Goal: Information Seeking & Learning: Compare options

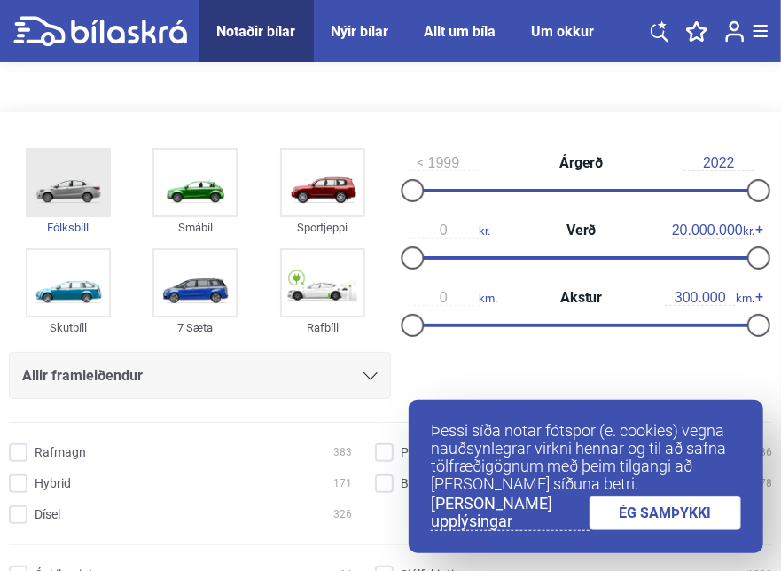
click at [66, 183] on img at bounding box center [68, 183] width 82 height 66
click at [626, 518] on link "ÉG SAMÞYKKI" at bounding box center [665, 512] width 152 height 35
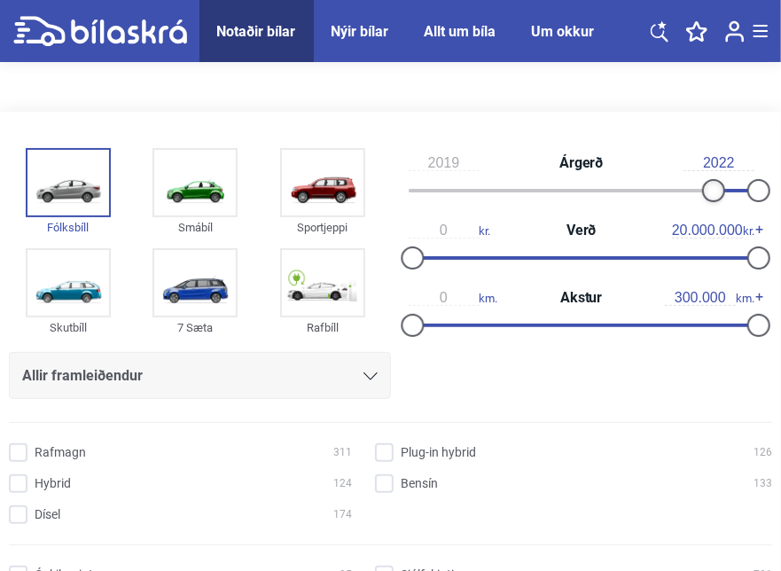
type input "2020"
drag, startPoint x: 414, startPoint y: 190, endPoint x: 728, endPoint y: 199, distance: 313.9
click at [728, 199] on div at bounding box center [727, 190] width 23 height 23
type input "3.500.000"
drag, startPoint x: 410, startPoint y: 258, endPoint x: 471, endPoint y: 264, distance: 61.5
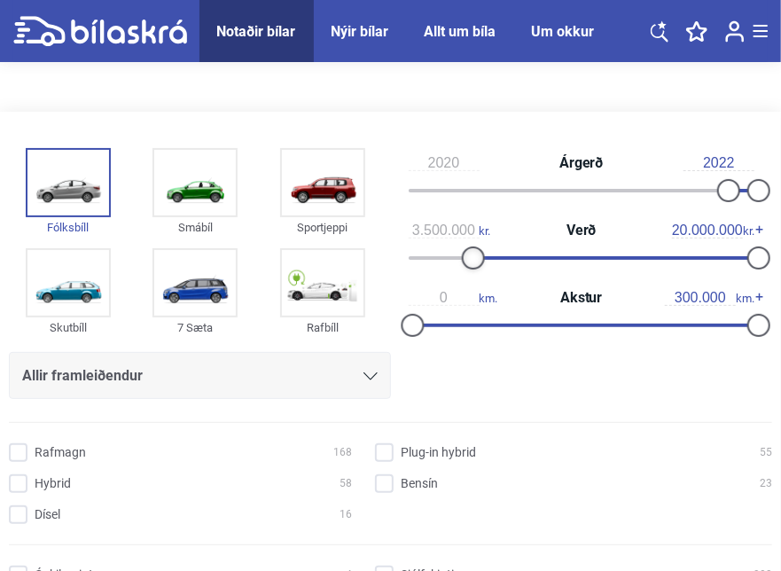
click at [471, 264] on div at bounding box center [472, 257] width 23 height 23
type input "70.000"
drag, startPoint x: 414, startPoint y: 324, endPoint x: 500, endPoint y: 332, distance: 86.3
click at [500, 332] on div at bounding box center [492, 325] width 23 height 23
click at [380, 483] on input "Bensín 1" at bounding box center [576, 484] width 397 height 19
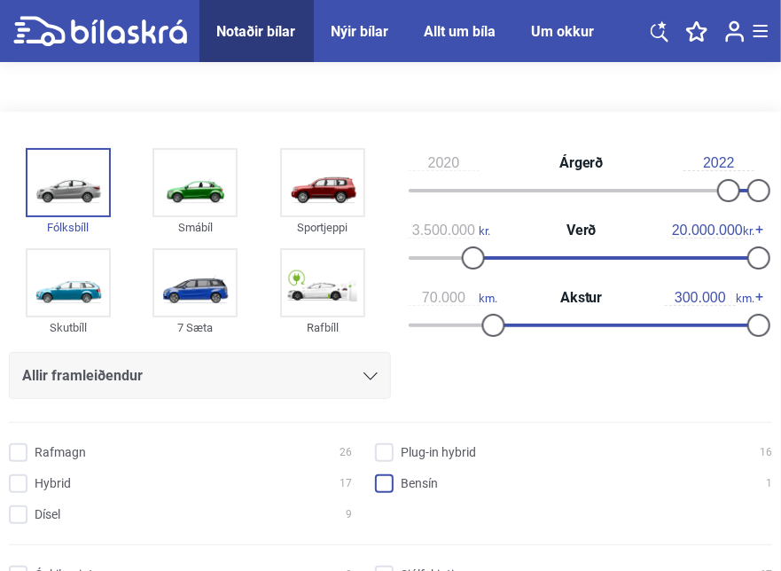
checkbox input "true"
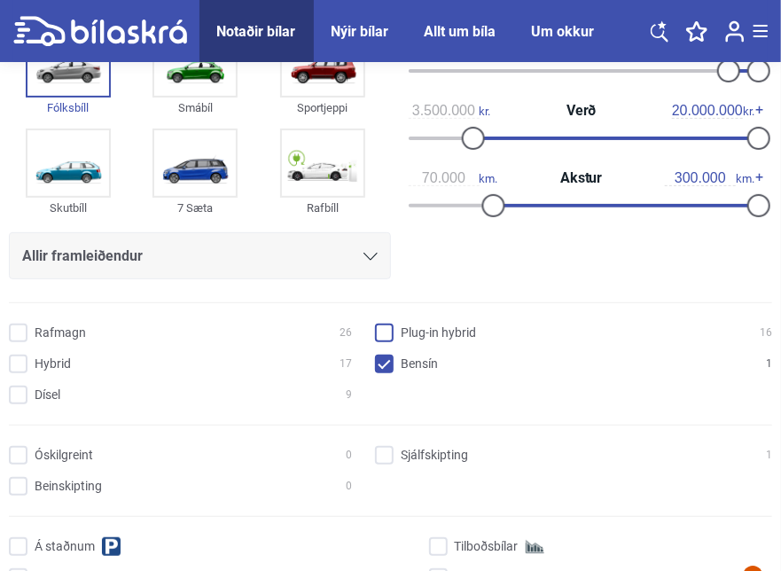
scroll to position [177, 0]
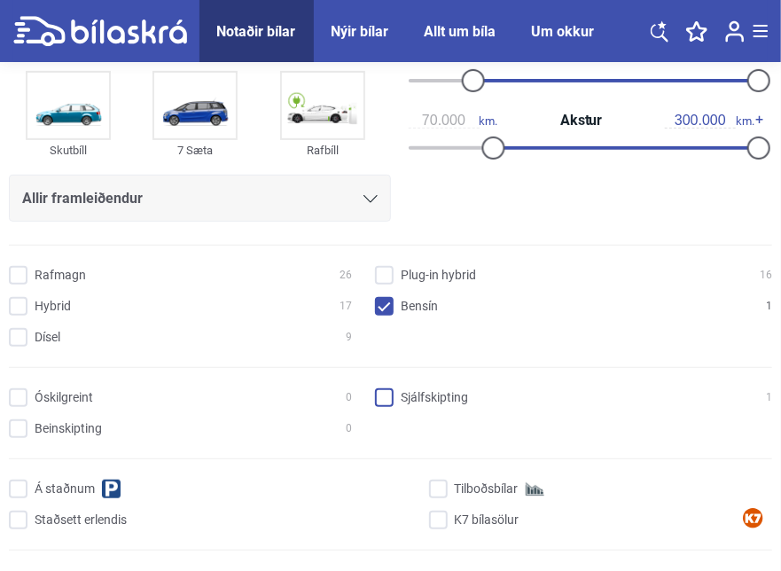
click at [380, 394] on input "Sjálfskipting 1" at bounding box center [576, 398] width 397 height 19
checkbox input "true"
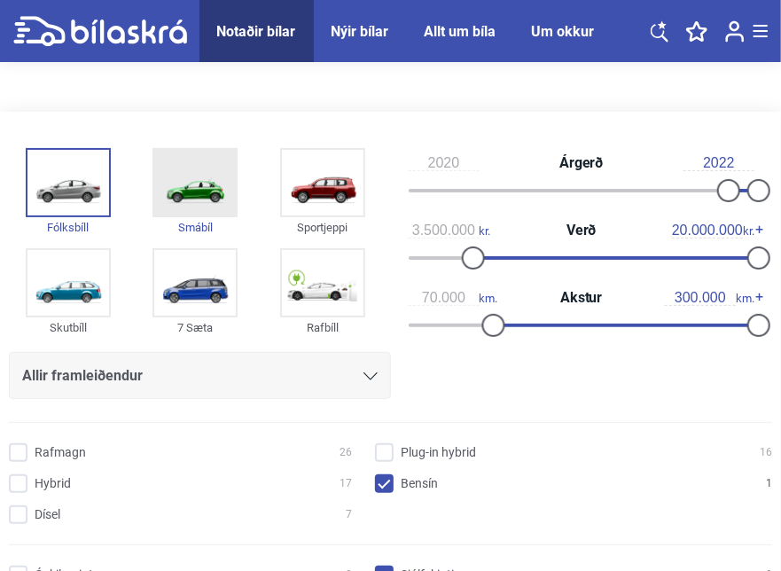
click at [193, 189] on img at bounding box center [195, 183] width 82 height 66
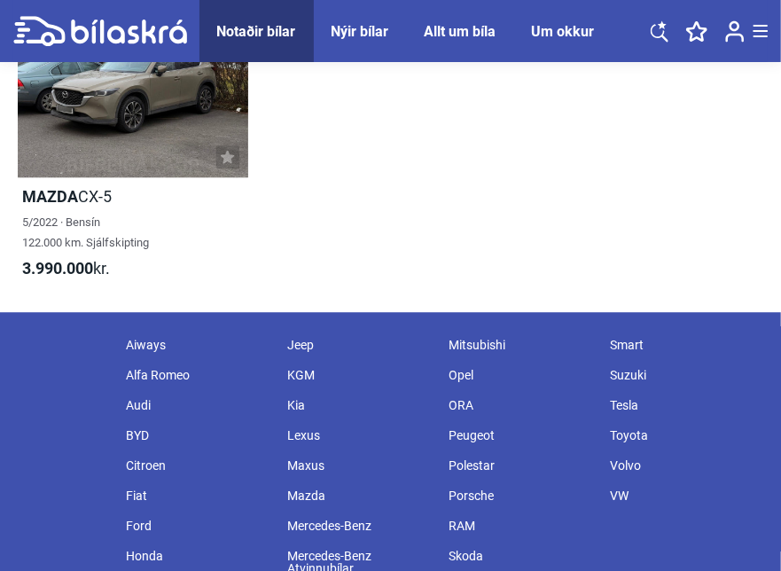
scroll to position [1507, 0]
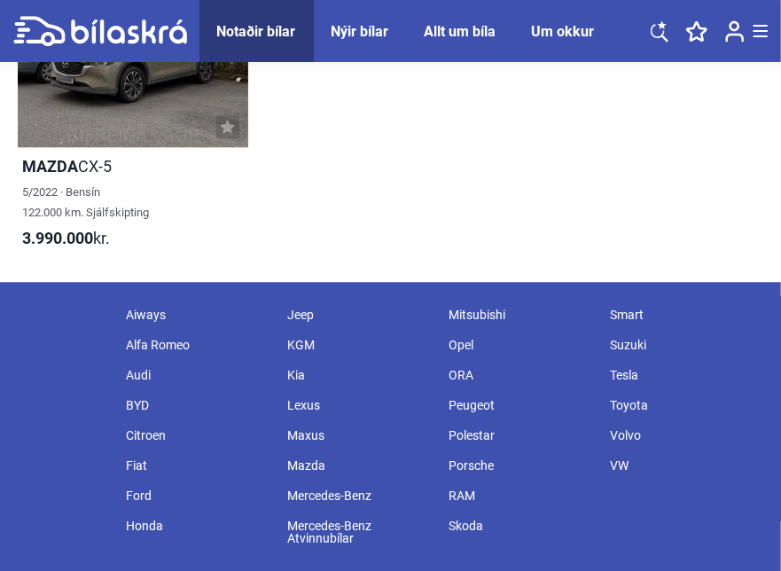
click at [624, 460] on div "VW" at bounding box center [682, 465] width 161 height 30
type input "1999"
type input "0"
checkbox input "false"
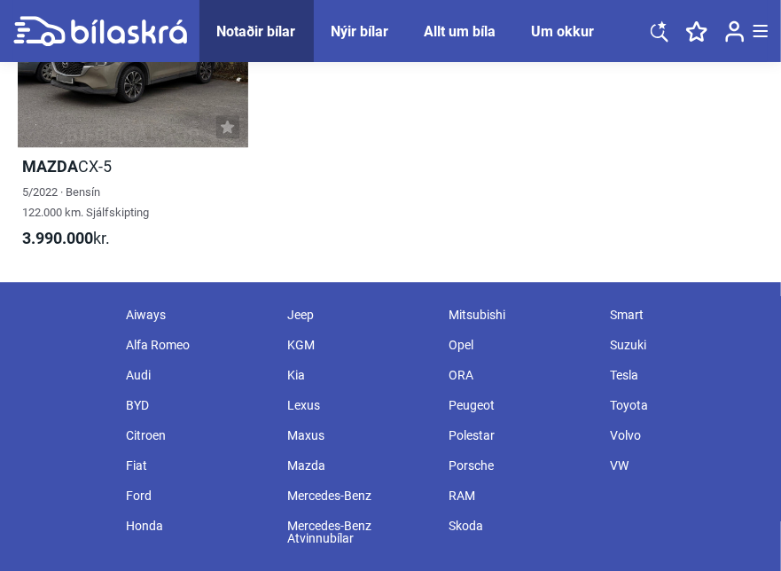
checkbox input "false"
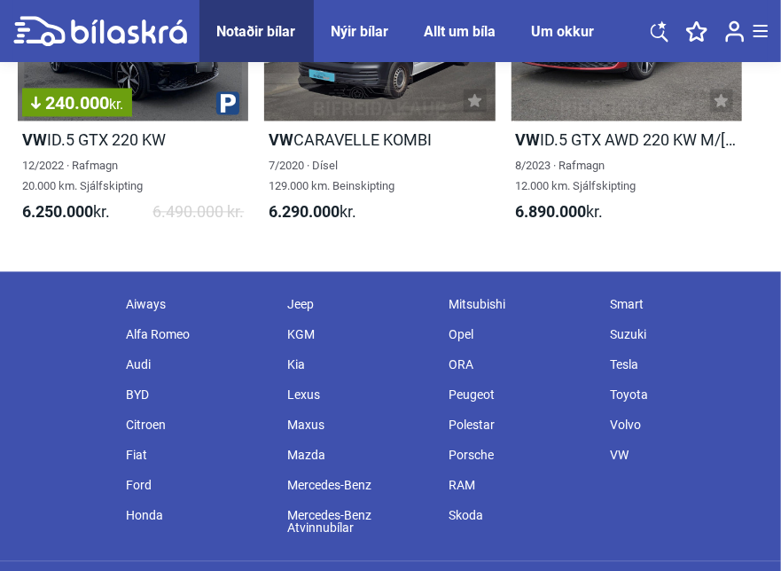
scroll to position [5939, 0]
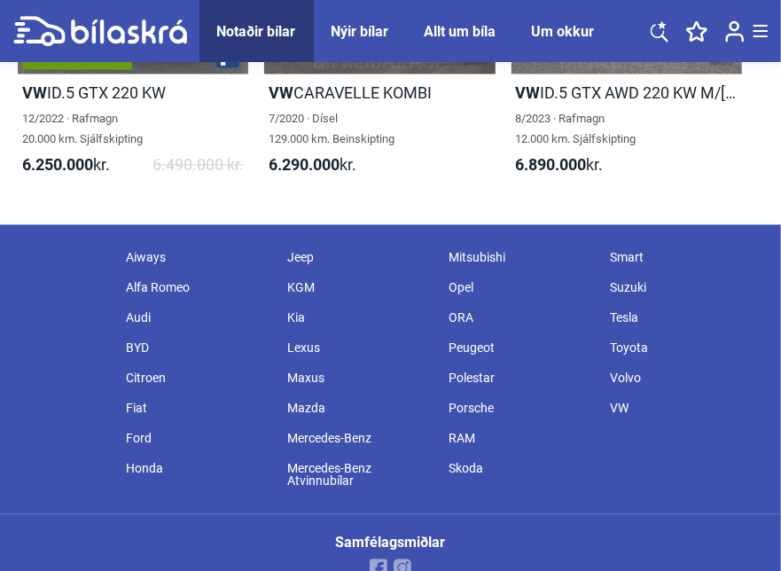
click at [293, 314] on div "Kia" at bounding box center [358, 317] width 161 height 30
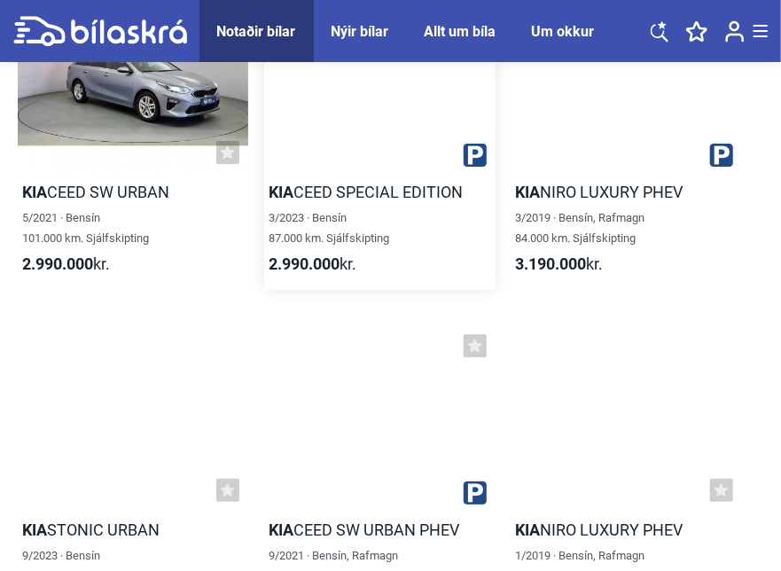
scroll to position [6914, 0]
